Goal: Information Seeking & Learning: Learn about a topic

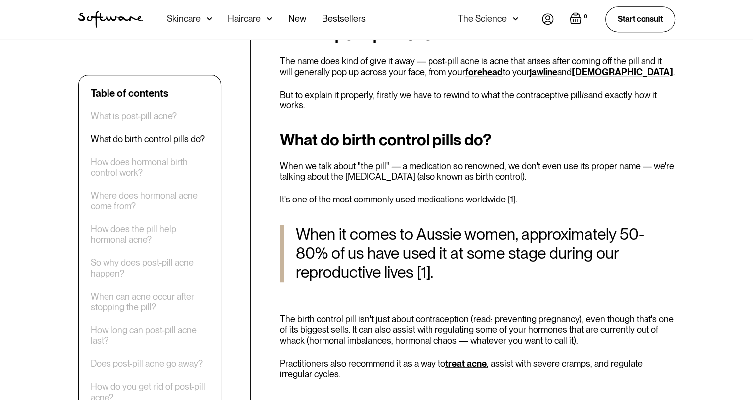
scroll to position [498, 0]
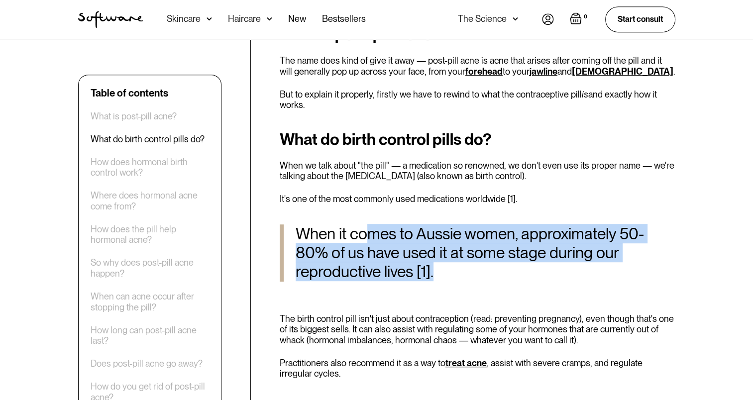
drag, startPoint x: 516, startPoint y: 257, endPoint x: 570, endPoint y: 279, distance: 58.1
click at [570, 279] on div "What do birth control pills do? When we talk about "the pill" — a medication so…" at bounding box center [478, 254] width 396 height 249
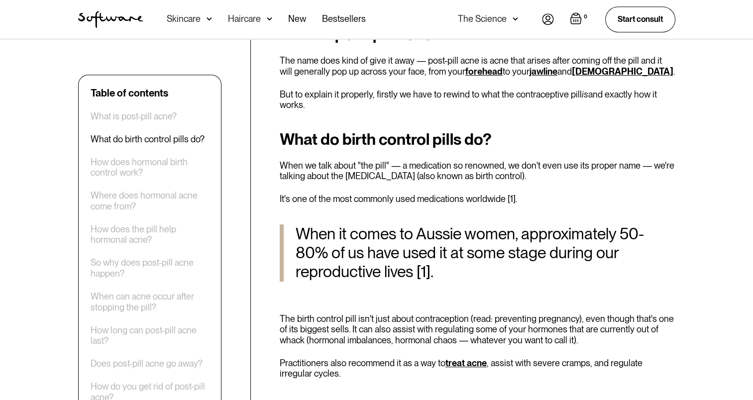
click at [428, 309] on div "What do birth control pills do? When we talk about "the pill" — a medication so…" at bounding box center [478, 254] width 396 height 249
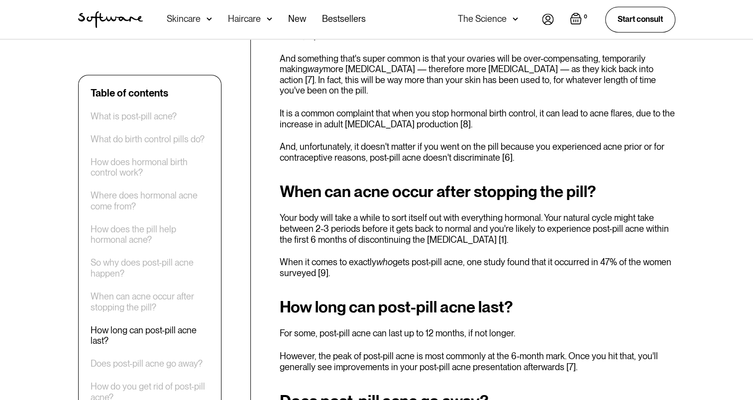
scroll to position [1544, 0]
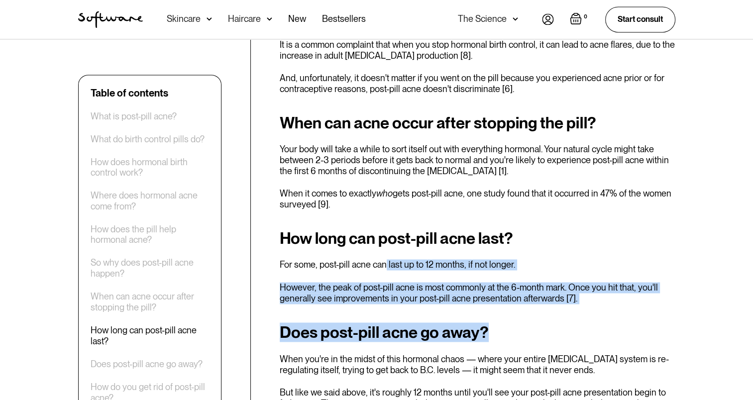
drag, startPoint x: 383, startPoint y: 233, endPoint x: 616, endPoint y: 273, distance: 235.5
click at [616, 273] on div "Remember the time right before you first went on the contraceptive pill ? B.C. …" at bounding box center [478, 226] width 396 height 2752
drag, startPoint x: 616, startPoint y: 273, endPoint x: 426, endPoint y: 251, distance: 190.6
click at [426, 282] on p "However, the peak of post-pill acne is most commonly at the 6-month mark. Once …" at bounding box center [478, 292] width 396 height 21
click at [353, 244] on div "How long can post-pill acne last? For some, post-pill acne can last up to 12 mo…" at bounding box center [478, 267] width 396 height 74
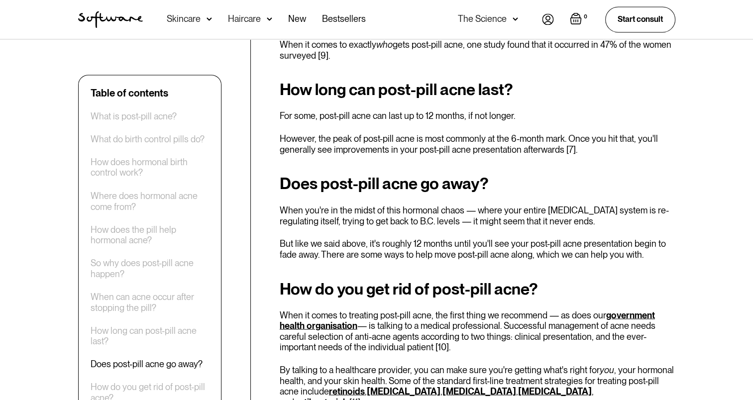
scroll to position [1643, 0]
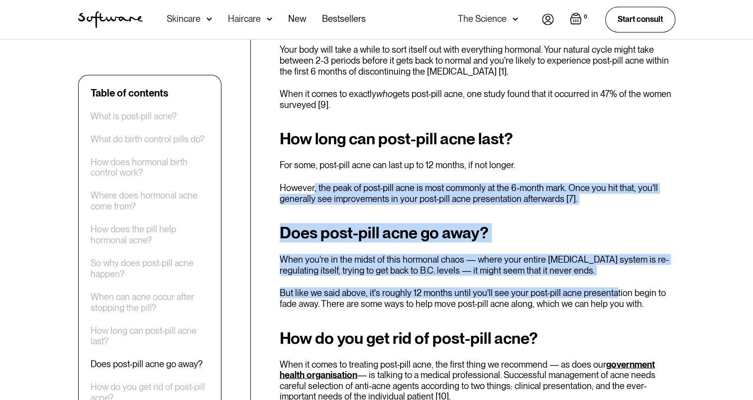
drag, startPoint x: 336, startPoint y: 165, endPoint x: 617, endPoint y: 269, distance: 299.4
click at [617, 269] on div "Remember the time right before you first went on the contraceptive pill ? B.C. …" at bounding box center [478, 127] width 396 height 2752
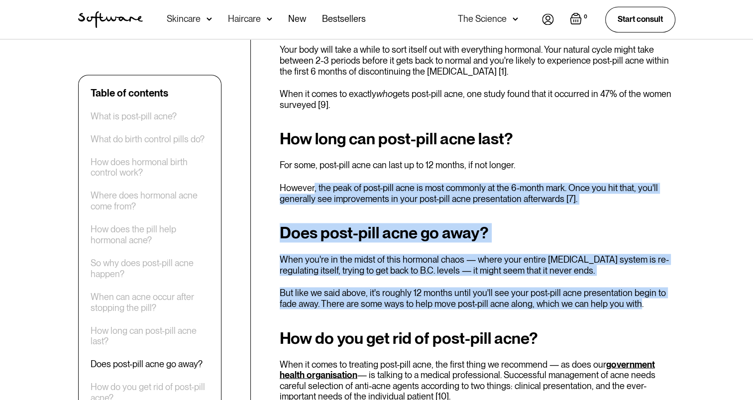
drag, startPoint x: 617, startPoint y: 269, endPoint x: 690, endPoint y: 159, distance: 131.8
click at [690, 159] on div "Table of contents What is post-pill acne? What do birth control pills do? How d…" at bounding box center [376, 194] width 753 height 2950
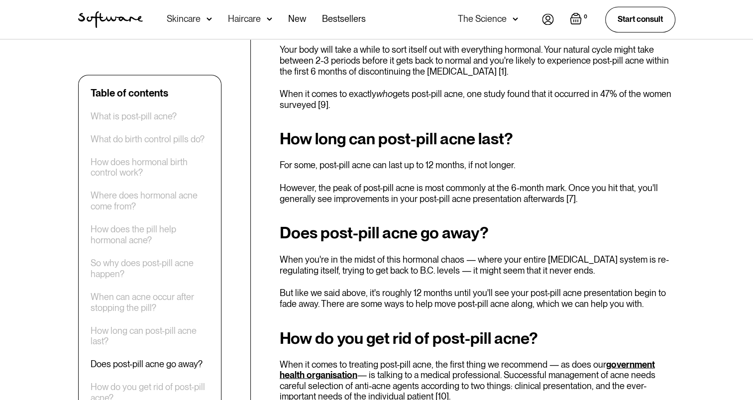
click at [441, 160] on p "For some, post-pill acne can last up to 12 months, if not longer." at bounding box center [478, 165] width 396 height 11
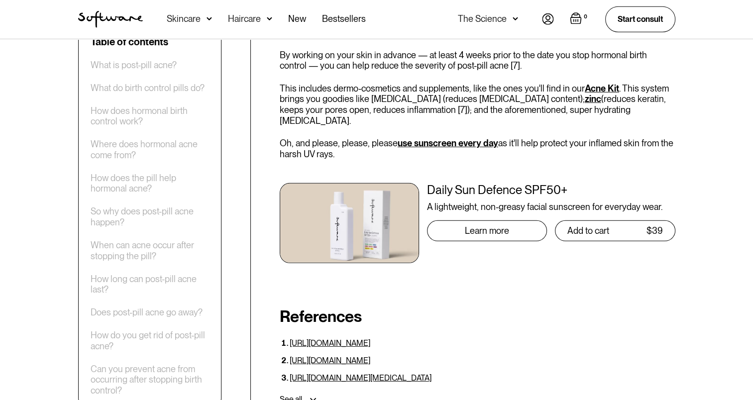
scroll to position [3038, 0]
